Goal: Task Accomplishment & Management: Manage account settings

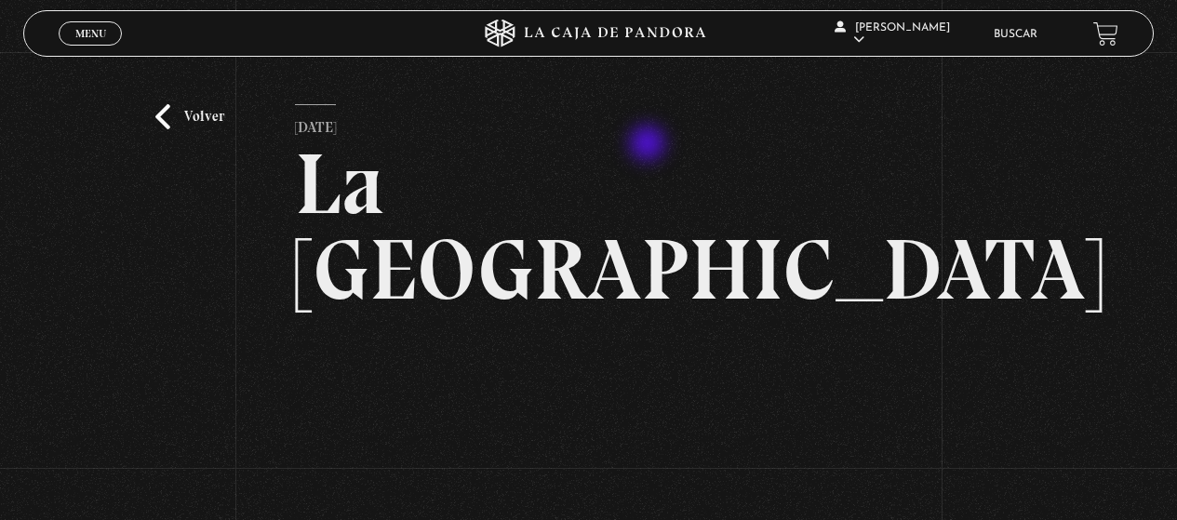
scroll to position [199, 0]
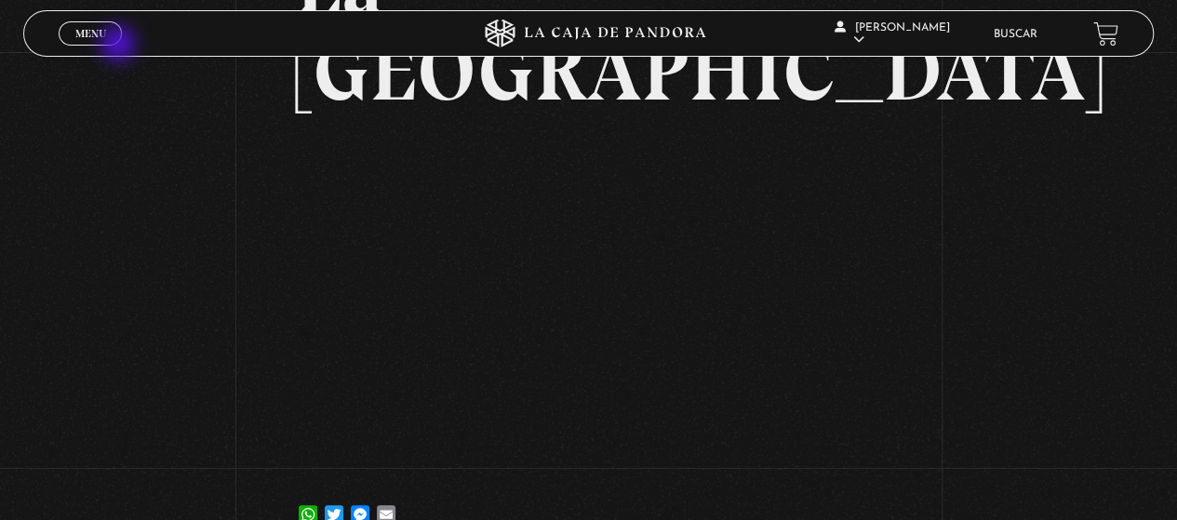
click at [120, 46] on div "Menu Cerrar" at bounding box center [236, 33] width 354 height 45
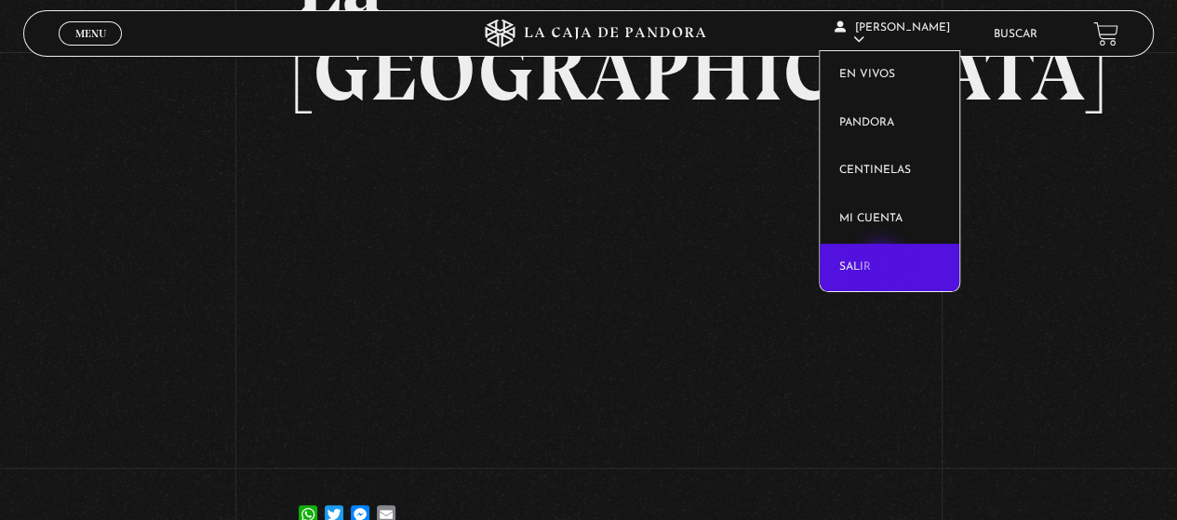
click at [884, 263] on link "Salir" at bounding box center [890, 268] width 140 height 48
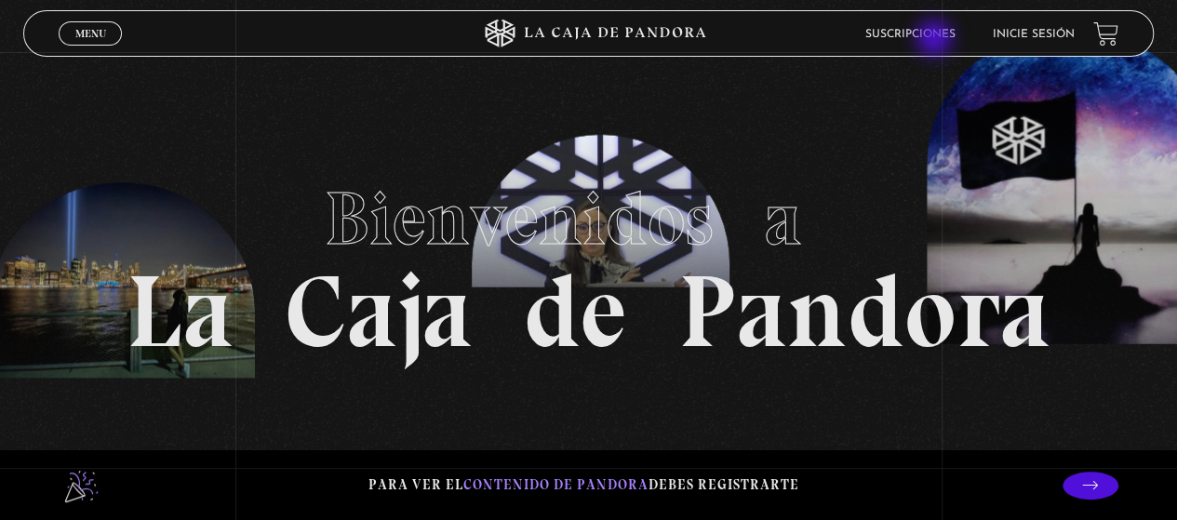
click at [936, 40] on link "Suscripciones" at bounding box center [910, 34] width 90 height 11
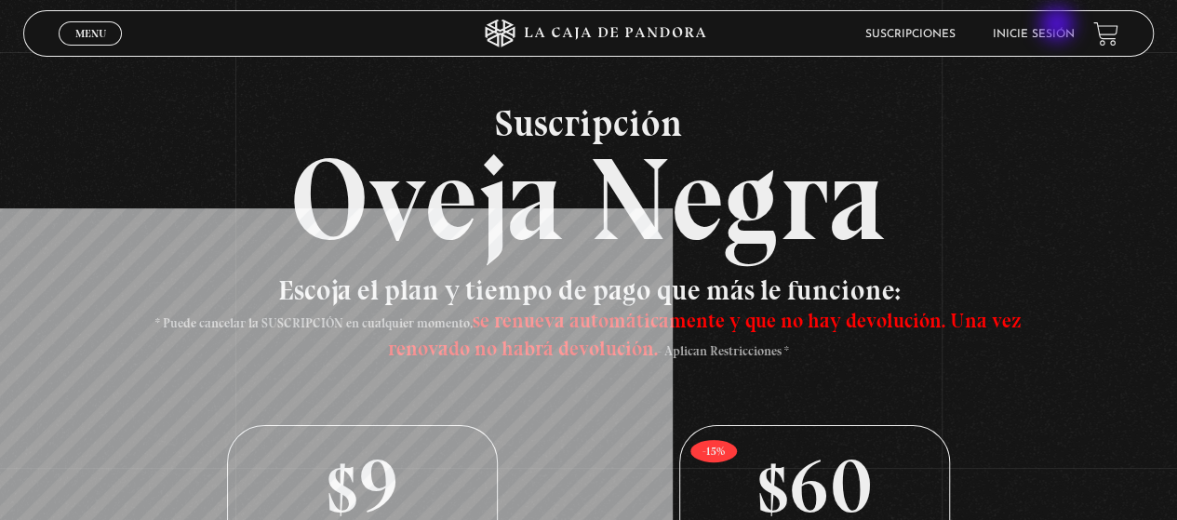
click at [1059, 26] on li "Inicie sesión" at bounding box center [1034, 34] width 82 height 29
click at [1061, 43] on li "Inicie sesión" at bounding box center [1034, 34] width 82 height 29
click at [1055, 21] on li "Inicie sesión" at bounding box center [1034, 34] width 82 height 29
click at [1055, 33] on link "Inicie sesión" at bounding box center [1034, 34] width 82 height 11
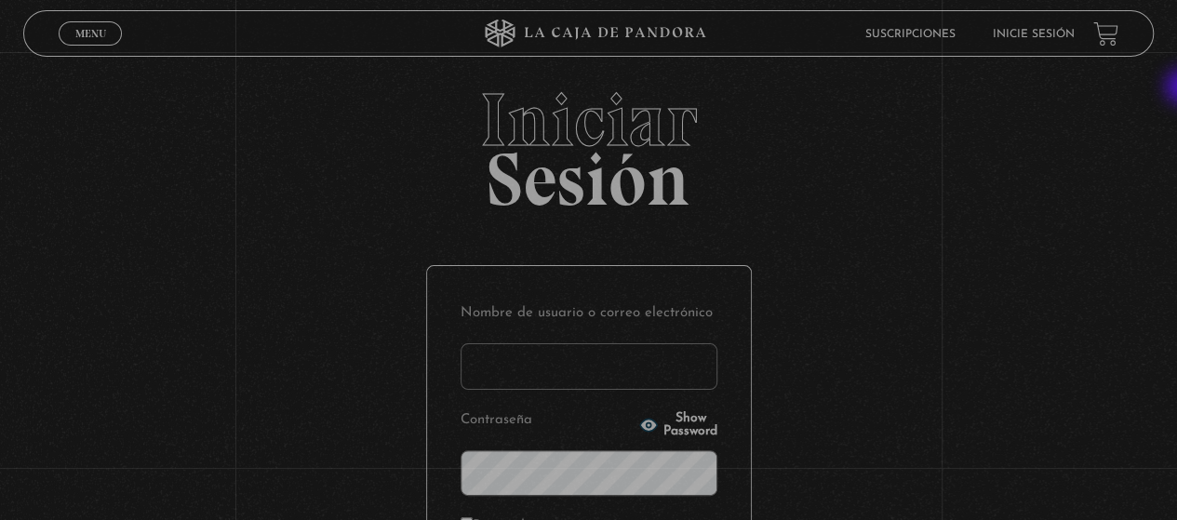
type input "gabrielarodri25@gmail.com"
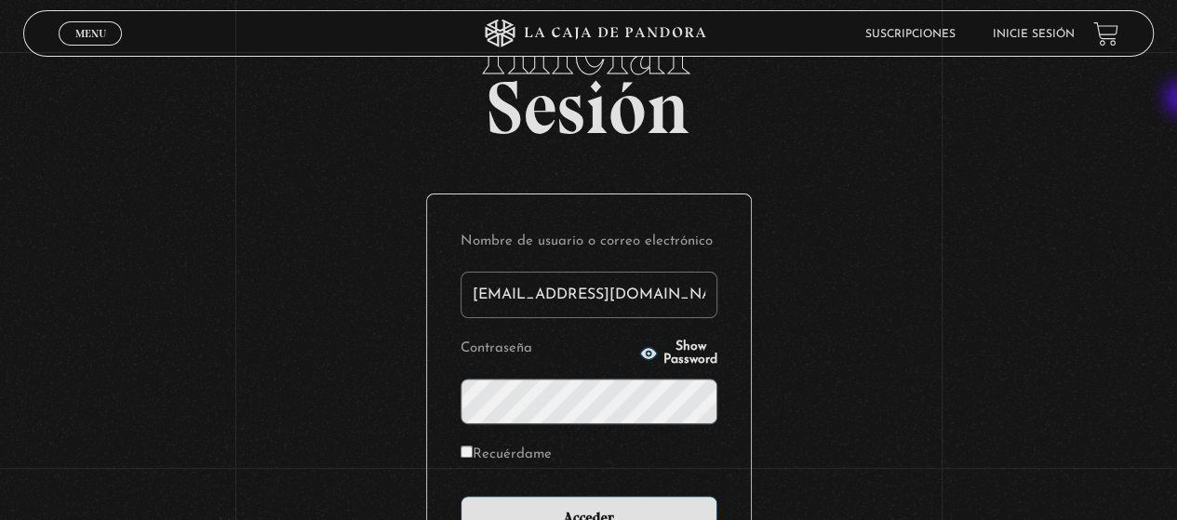
scroll to position [113, 0]
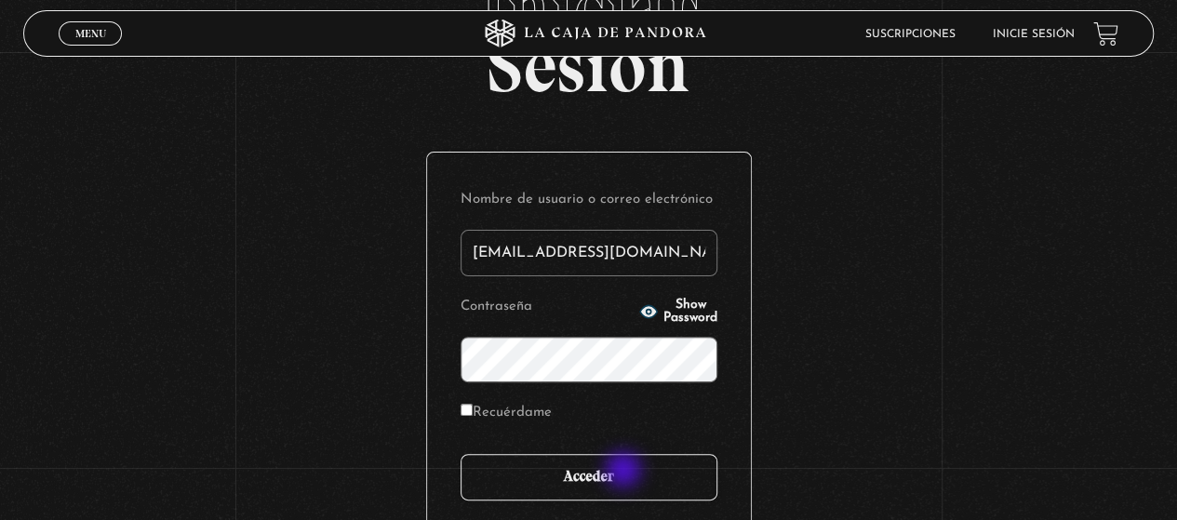
click at [625, 472] on input "Acceder" at bounding box center [588, 477] width 257 height 47
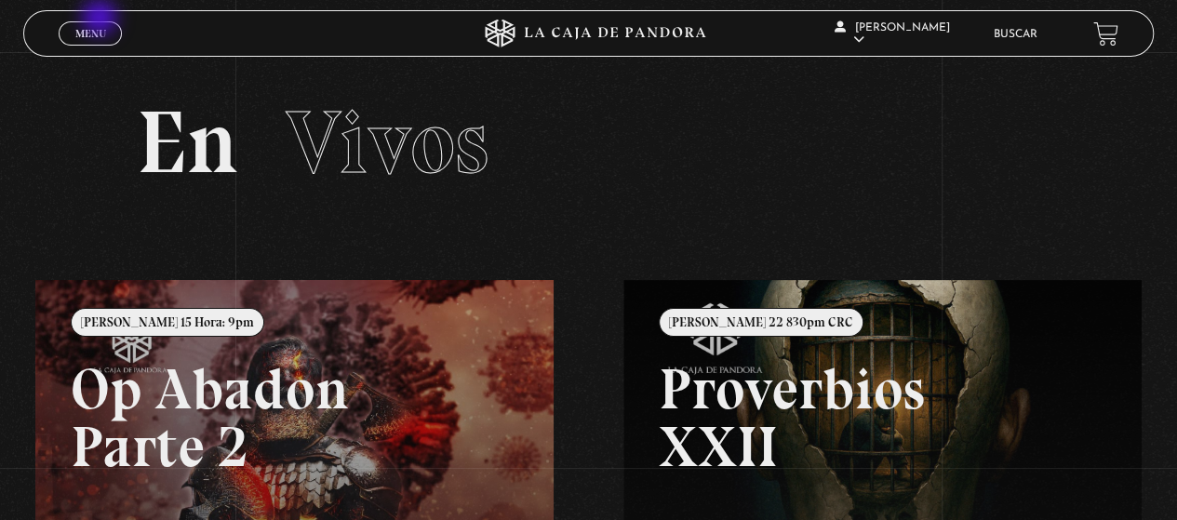
click at [101, 20] on div "Menu Cerrar" at bounding box center [236, 33] width 354 height 45
click at [71, 33] on link "Menu Cerrar" at bounding box center [90, 33] width 63 height 24
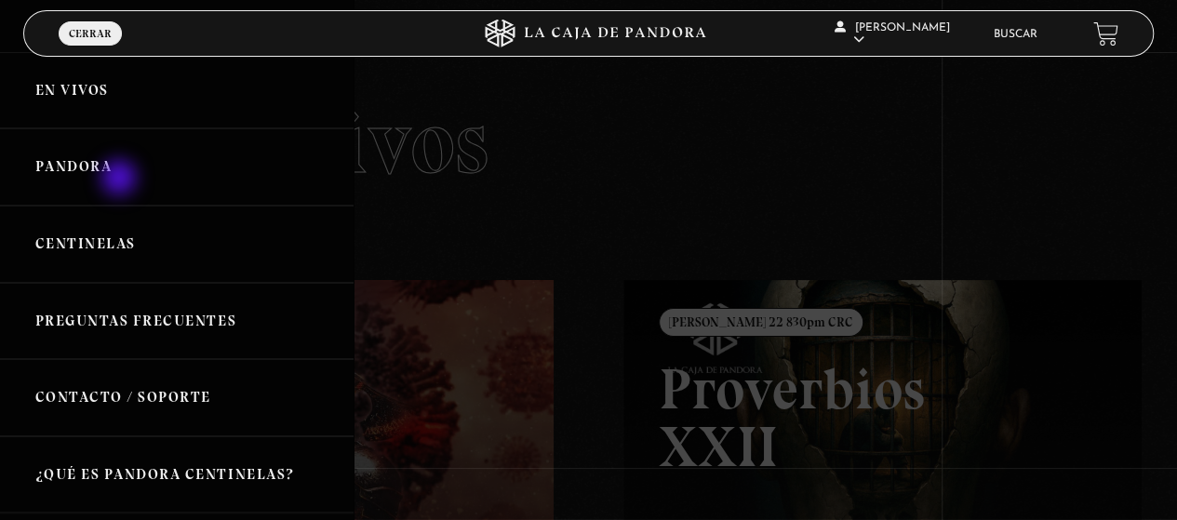
click at [121, 180] on link "Pandora" at bounding box center [177, 166] width 354 height 77
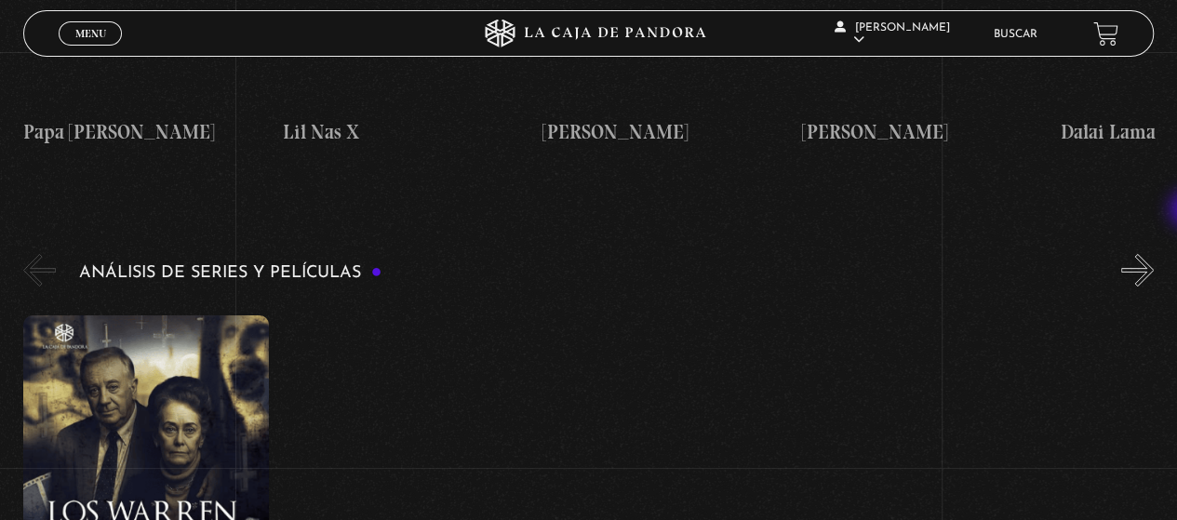
scroll to position [3379, 0]
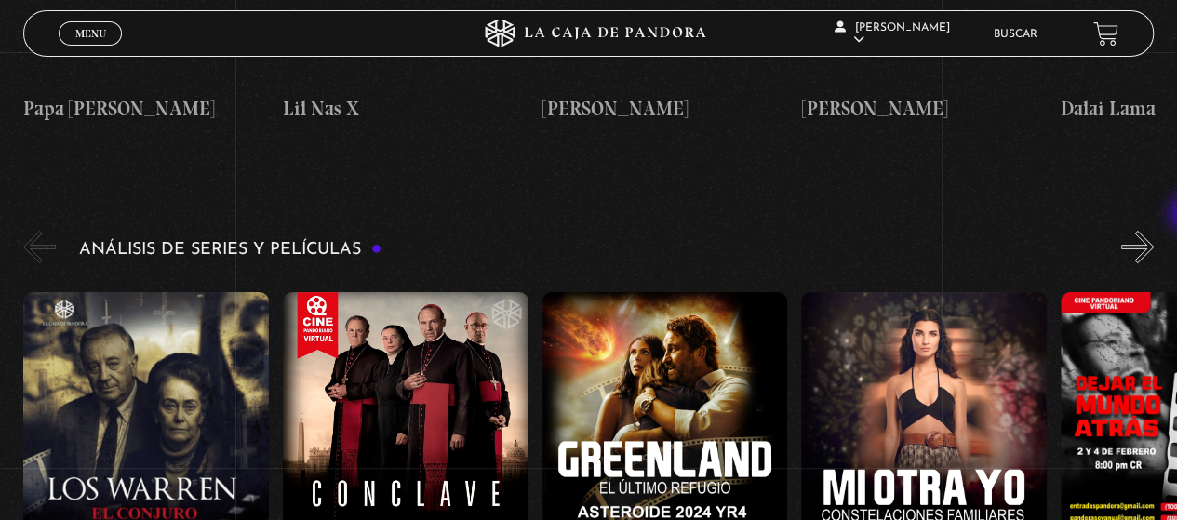
drag, startPoint x: 1182, startPoint y: 34, endPoint x: 1190, endPoint y: 215, distance: 180.6
click at [130, 327] on figure at bounding box center [146, 459] width 246 height 335
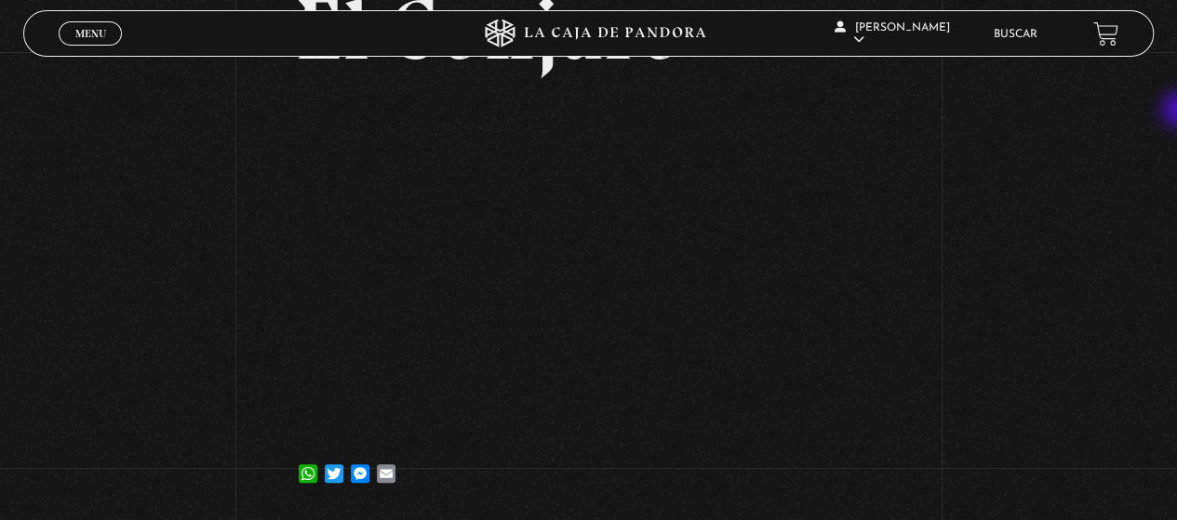
scroll to position [179, 0]
